Goal: Information Seeking & Learning: Check status

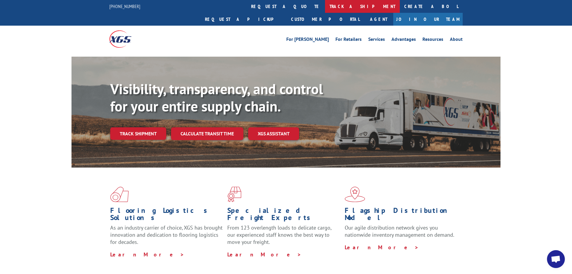
click at [325, 6] on link "track a shipment" at bounding box center [362, 6] width 75 height 13
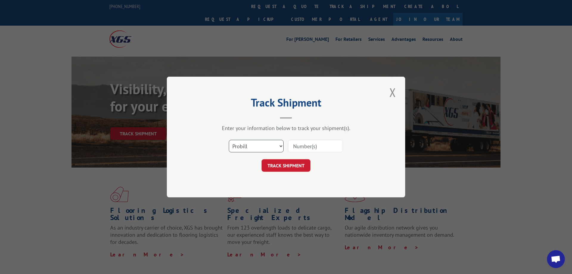
click at [229, 140] on select "Select category... Probill BOL PO" at bounding box center [256, 146] width 55 height 13
select select "bol"
click option "BOL" at bounding box center [0, 0] width 0 height 0
click at [310, 143] on input at bounding box center [315, 146] width 55 height 13
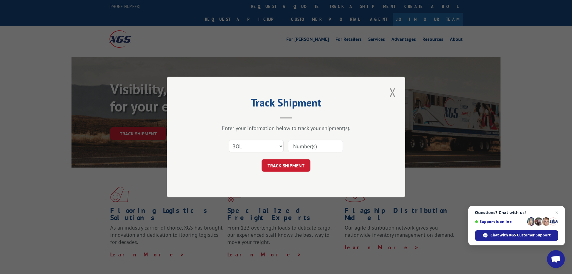
paste input "50858617"
type input "50858617"
click button "TRACK SHIPMENT" at bounding box center [286, 165] width 49 height 13
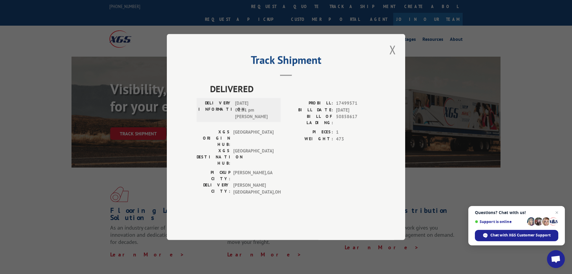
click at [396, 110] on div "Track Shipment DELIVERED DELIVERY INFORMATION: [DATE] 01:31 pm [PERSON_NAME] PR…" at bounding box center [286, 137] width 238 height 206
click at [359, 95] on span "DELIVERED" at bounding box center [292, 88] width 165 height 13
click at [393, 58] on button "Close modal" at bounding box center [393, 49] width 10 height 16
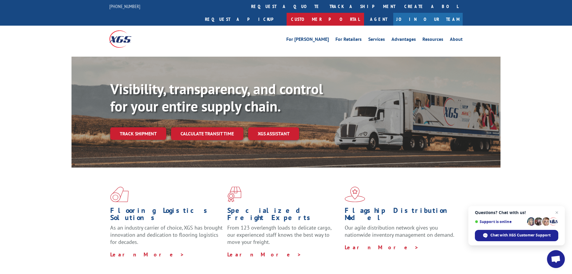
click at [364, 13] on link "Customer Portal" at bounding box center [325, 19] width 77 height 13
